Goal: Find specific page/section: Find specific page/section

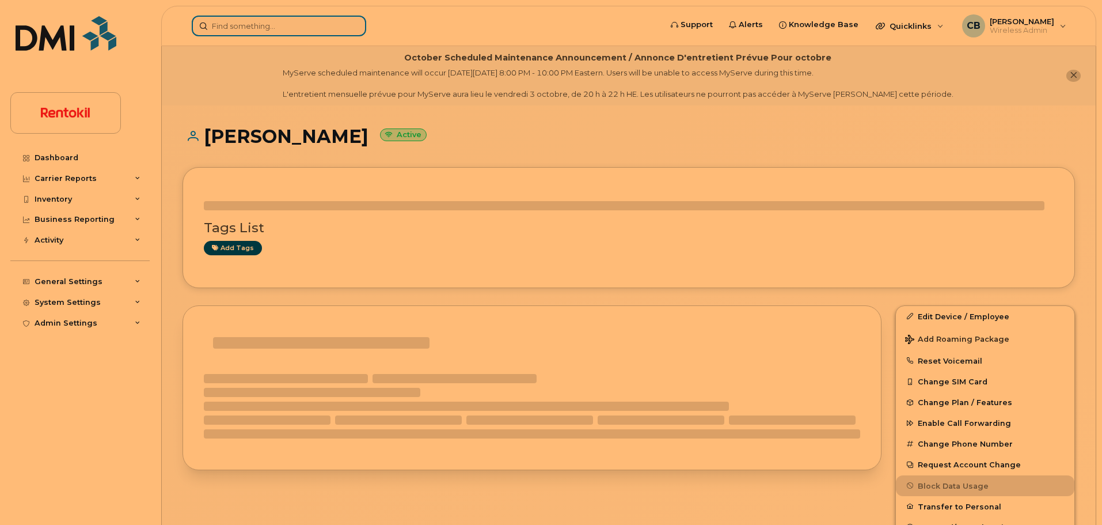
click at [295, 18] on input at bounding box center [279, 26] width 174 height 21
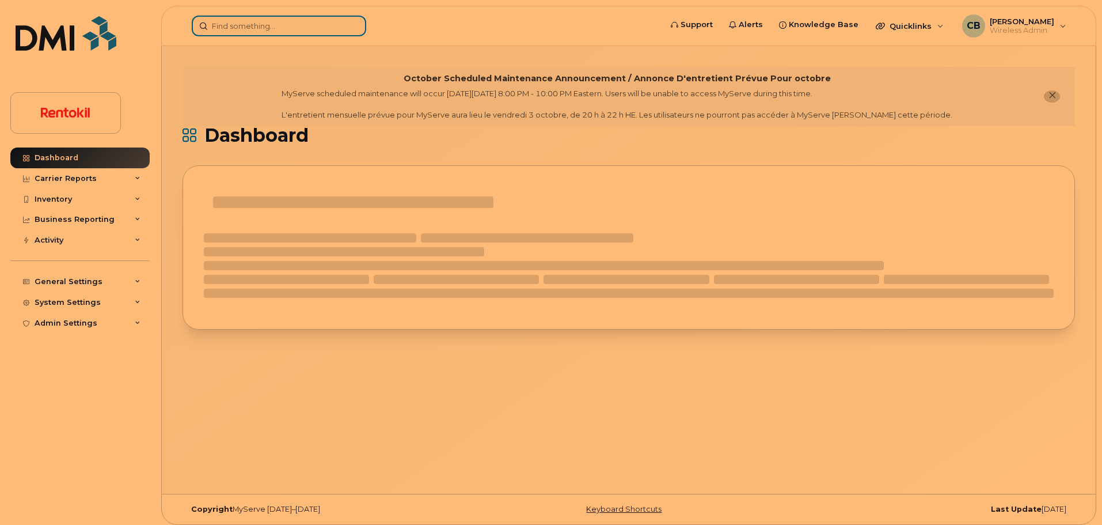
click at [255, 28] on input at bounding box center [279, 26] width 174 height 21
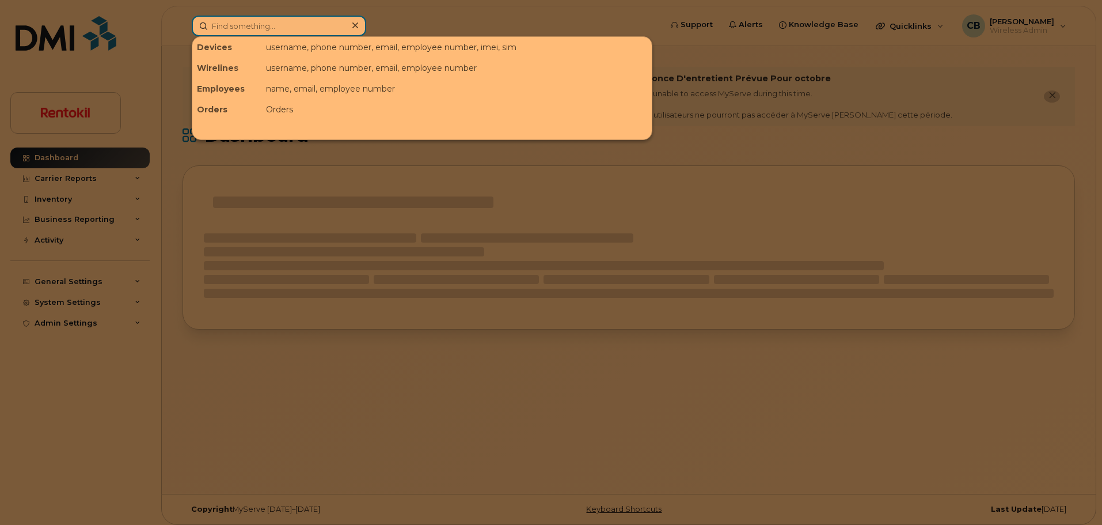
paste input "713) 249-2075"
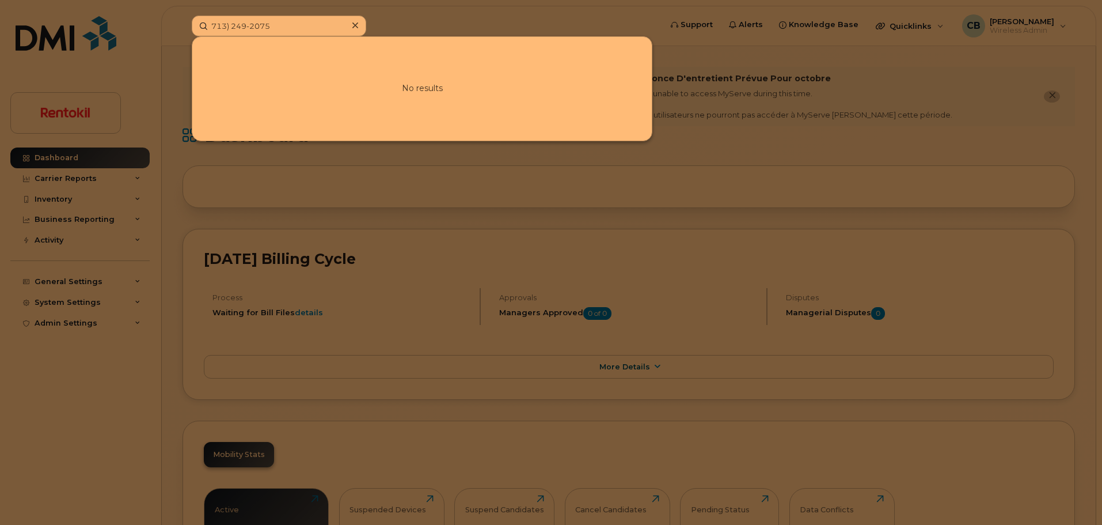
click at [401, 7] on div at bounding box center [551, 262] width 1102 height 525
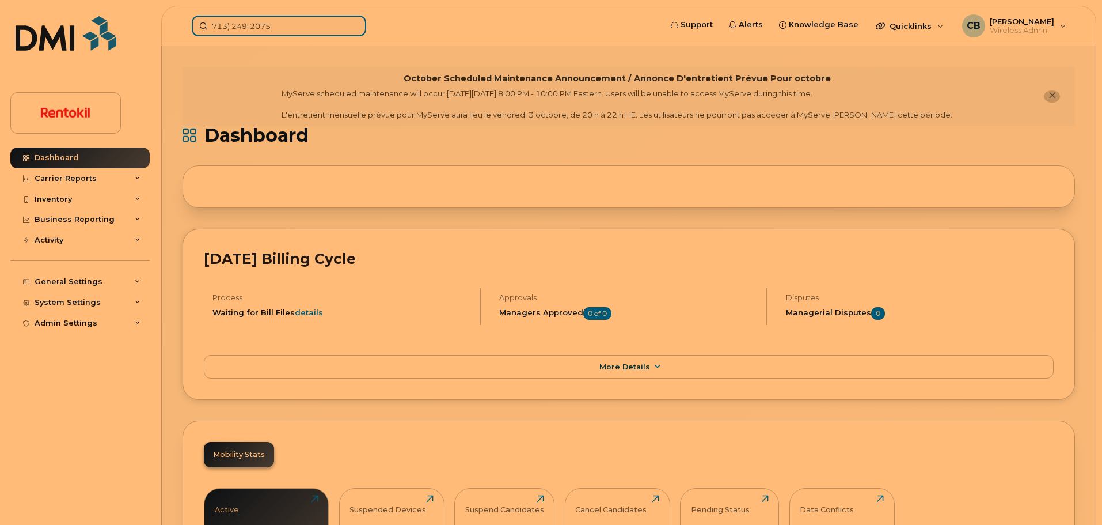
click at [183, 36] on div "713) 249-2075" at bounding box center [423, 26] width 480 height 21
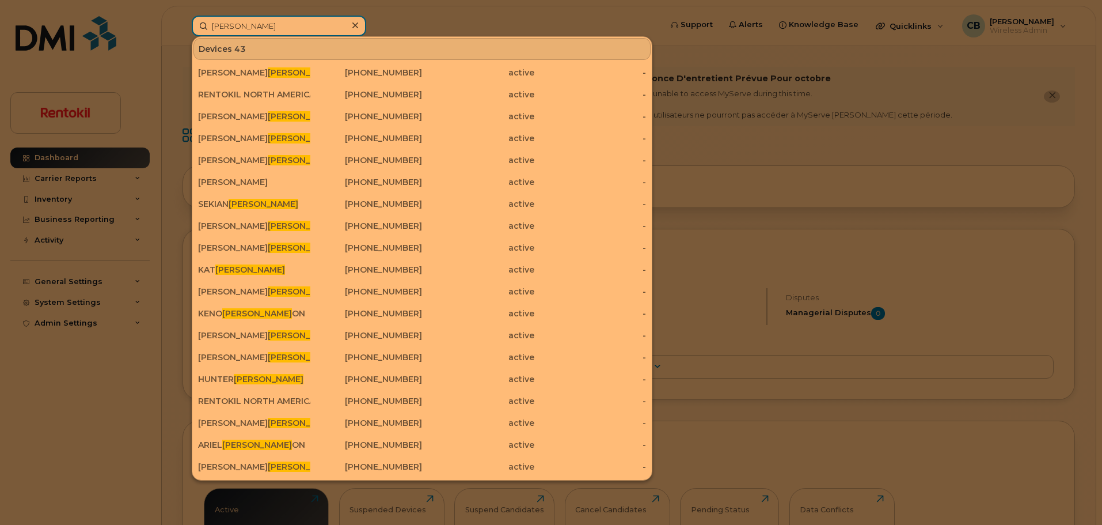
click at [212, 24] on input "[PERSON_NAME]" at bounding box center [279, 26] width 174 height 21
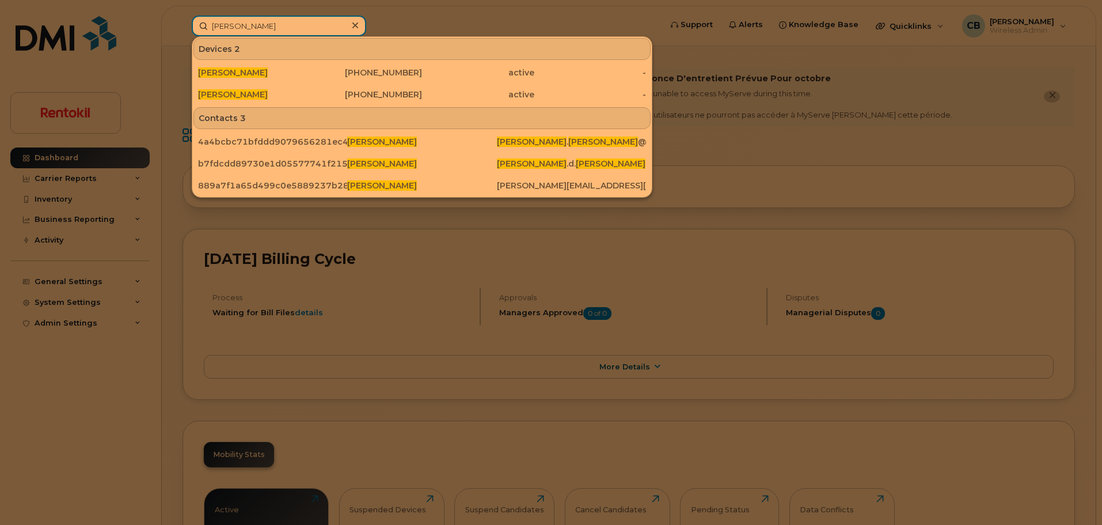
type input "[PERSON_NAME]"
